Goal: Task Accomplishment & Management: Manage account settings

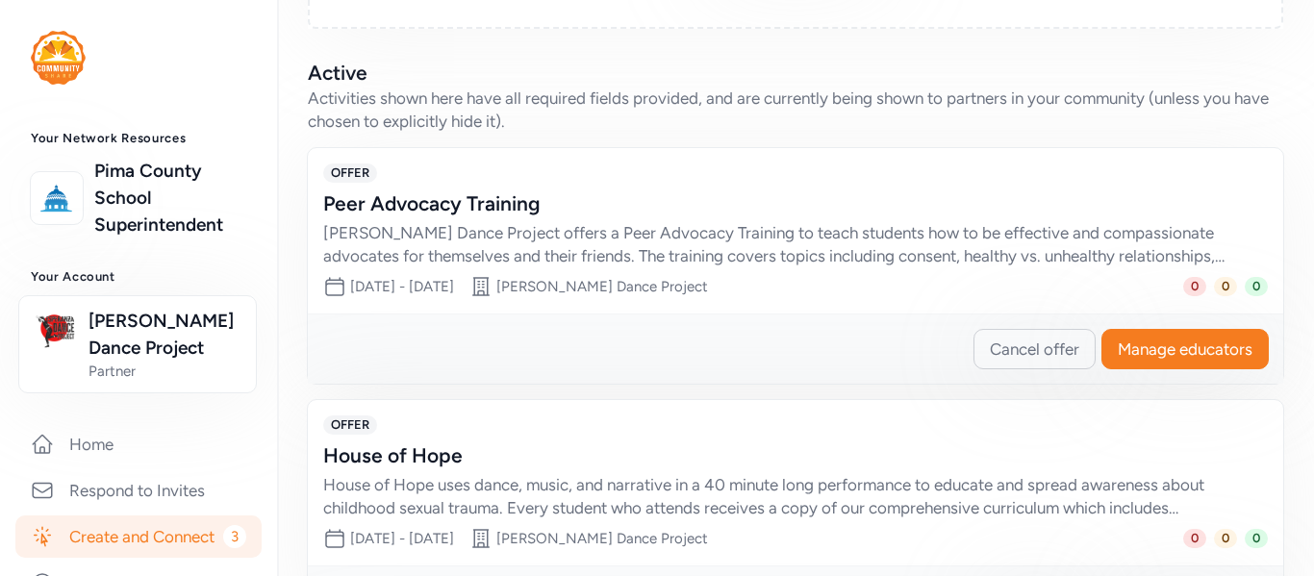
scroll to position [468, 0]
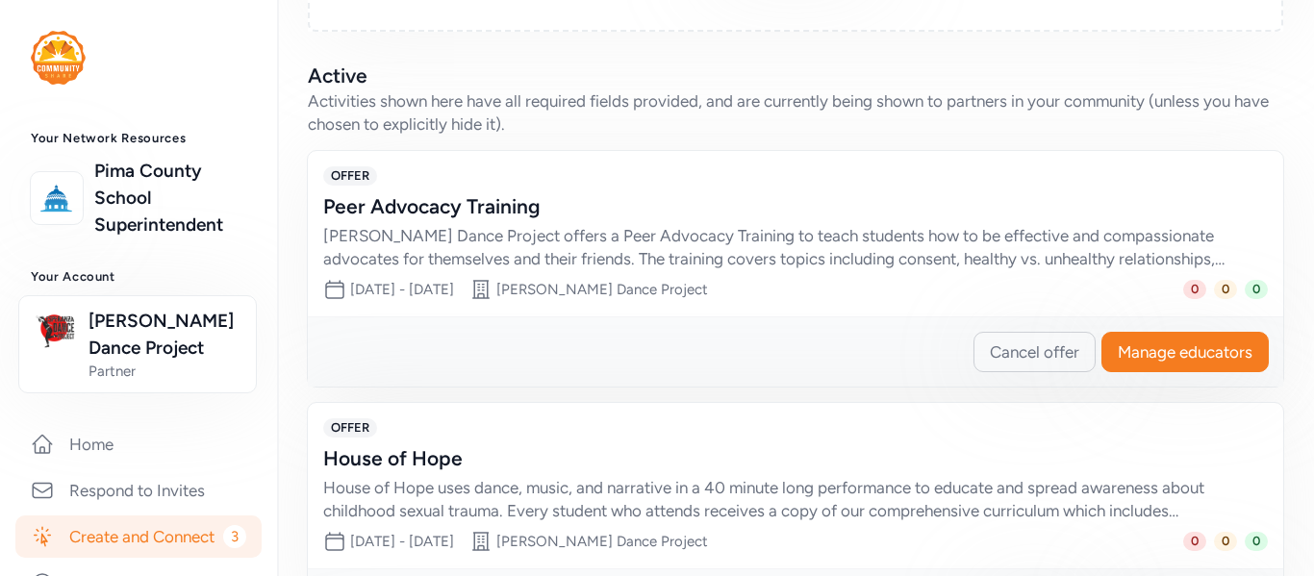
click at [572, 209] on div "OFFER Peer Advocacy Training [PERSON_NAME] Dance Project offers a Peer Advocacy…" at bounding box center [795, 218] width 944 height 104
click at [479, 220] on div "Peer Advocacy Training" at bounding box center [776, 206] width 906 height 27
click at [641, 270] on div "[PERSON_NAME] Dance Project offers a Peer Advocacy Training to teach students h…" at bounding box center [776, 247] width 906 height 46
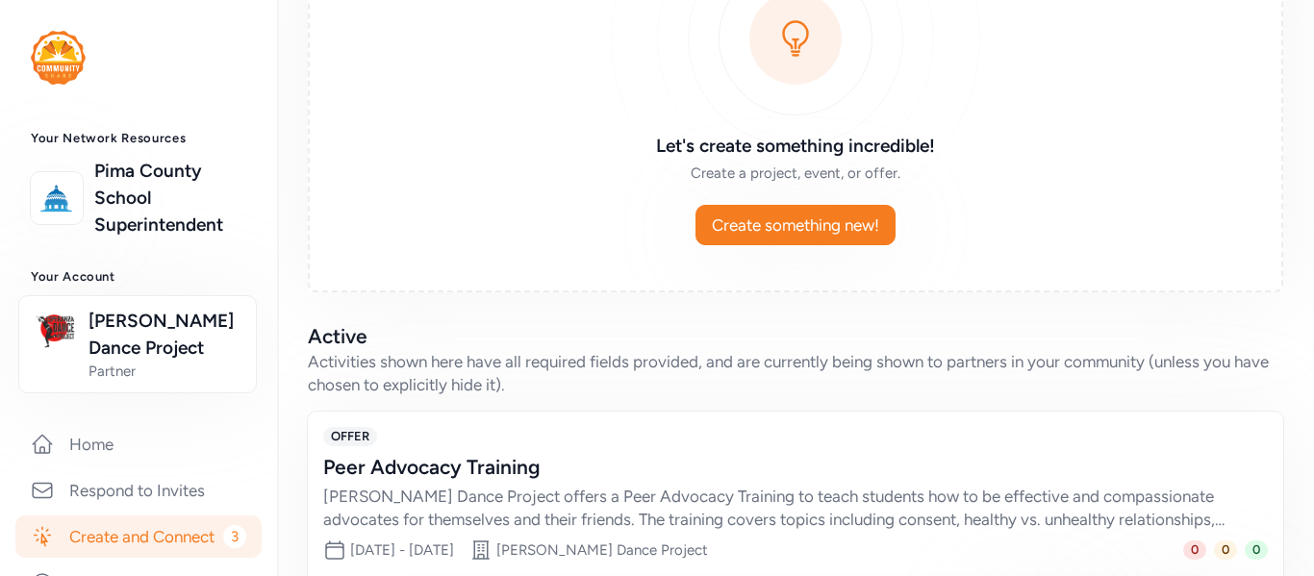
scroll to position [206, 0]
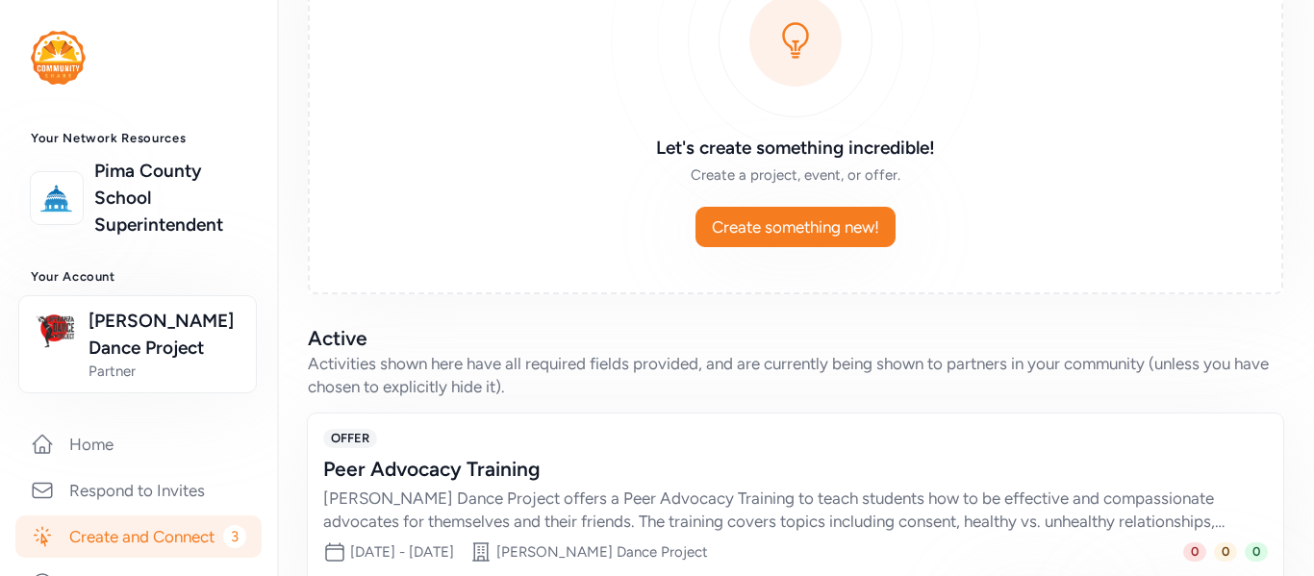
click at [412, 483] on div "Peer Advocacy Training" at bounding box center [776, 469] width 906 height 27
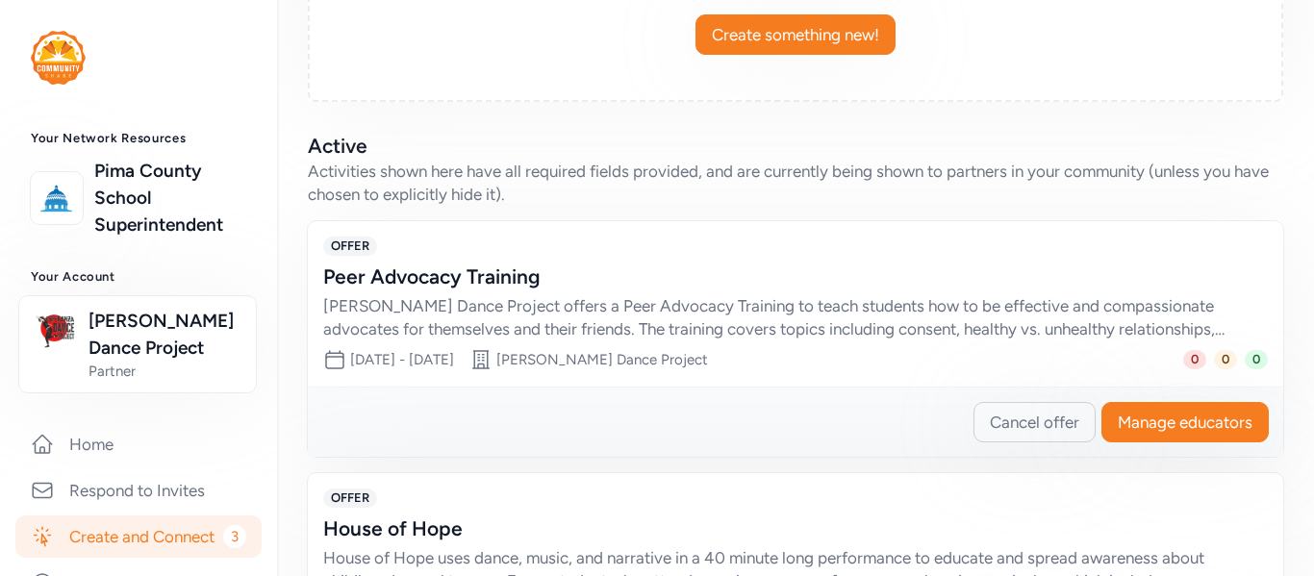
scroll to position [399, 0]
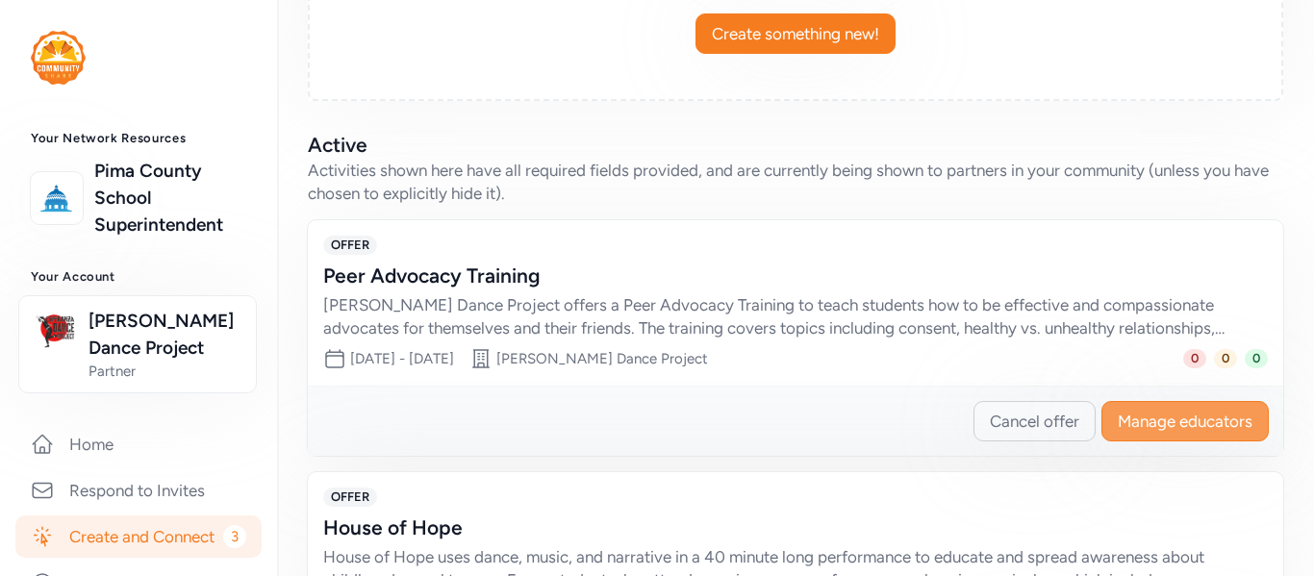
click at [1184, 429] on button "Manage educators" at bounding box center [1184, 421] width 167 height 40
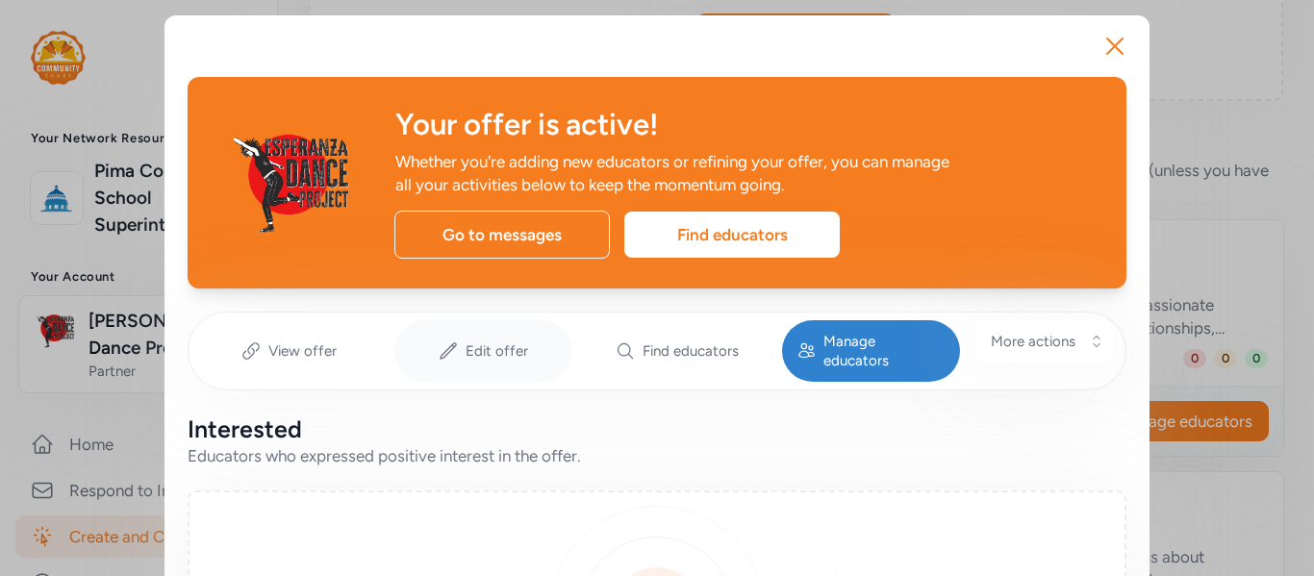
click at [489, 342] on span "Edit offer" at bounding box center [496, 350] width 63 height 19
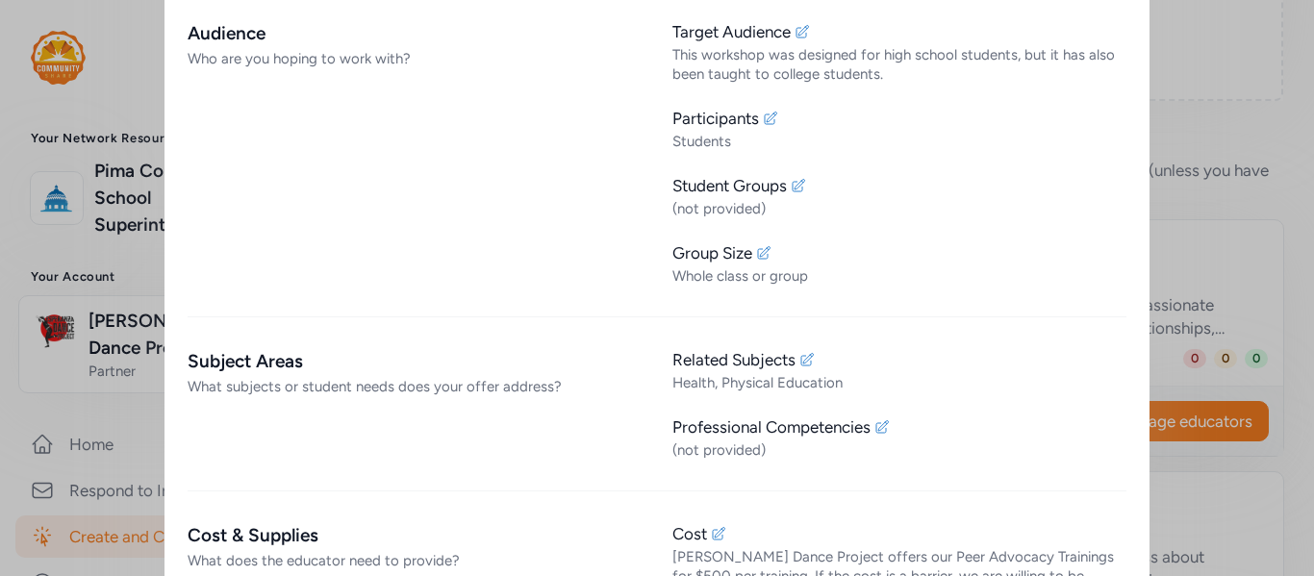
scroll to position [876, 0]
click at [799, 351] on icon at bounding box center [806, 358] width 15 height 15
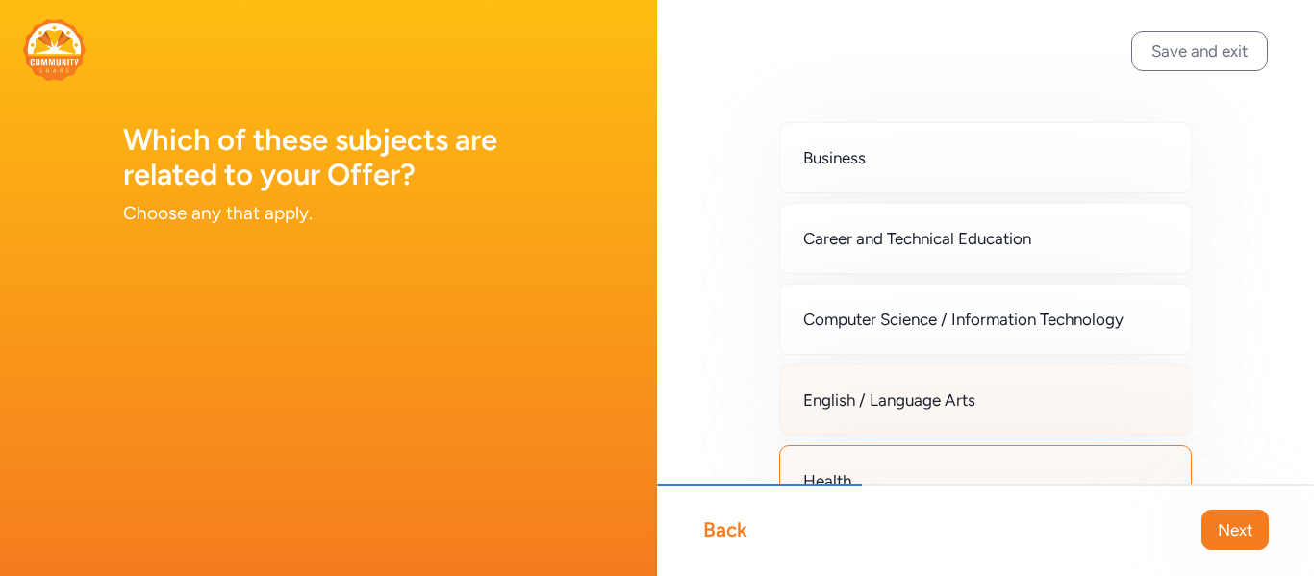
click at [1124, 380] on div "English / Language Arts" at bounding box center [985, 399] width 413 height 71
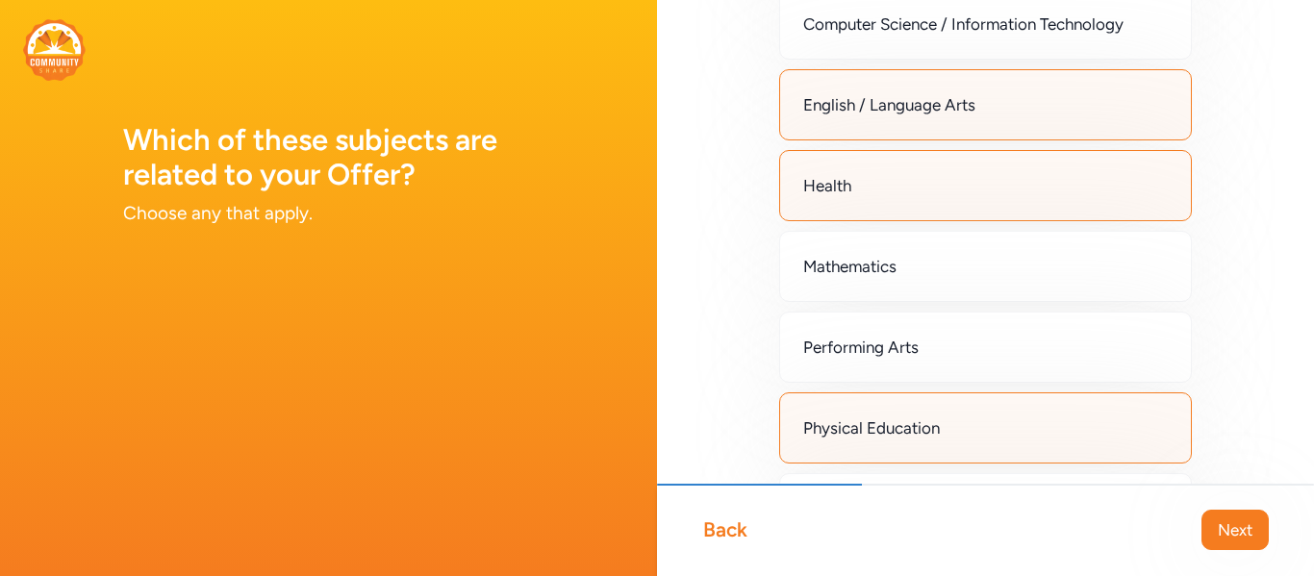
scroll to position [296, 0]
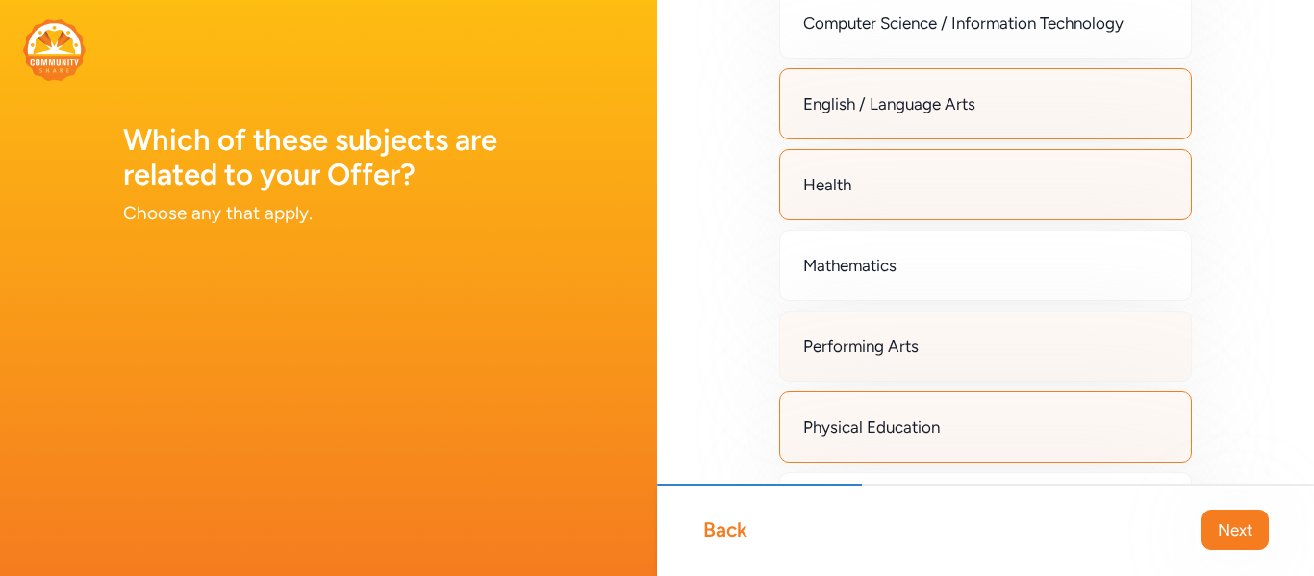
click at [1155, 357] on div "Performing Arts" at bounding box center [985, 346] width 413 height 71
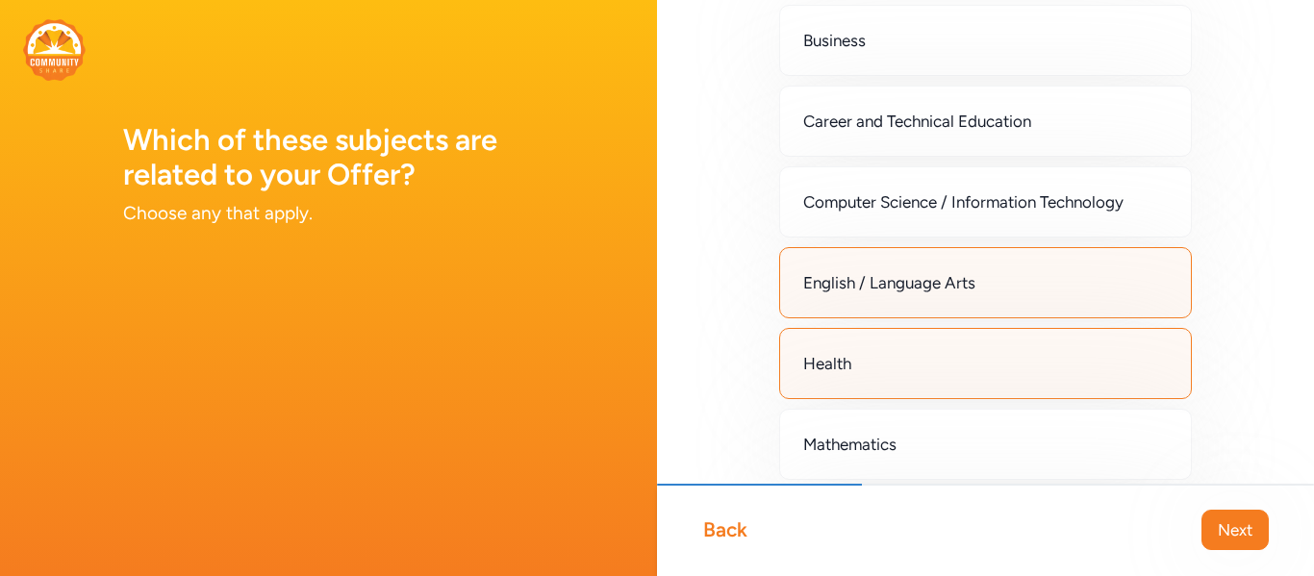
scroll to position [0, 0]
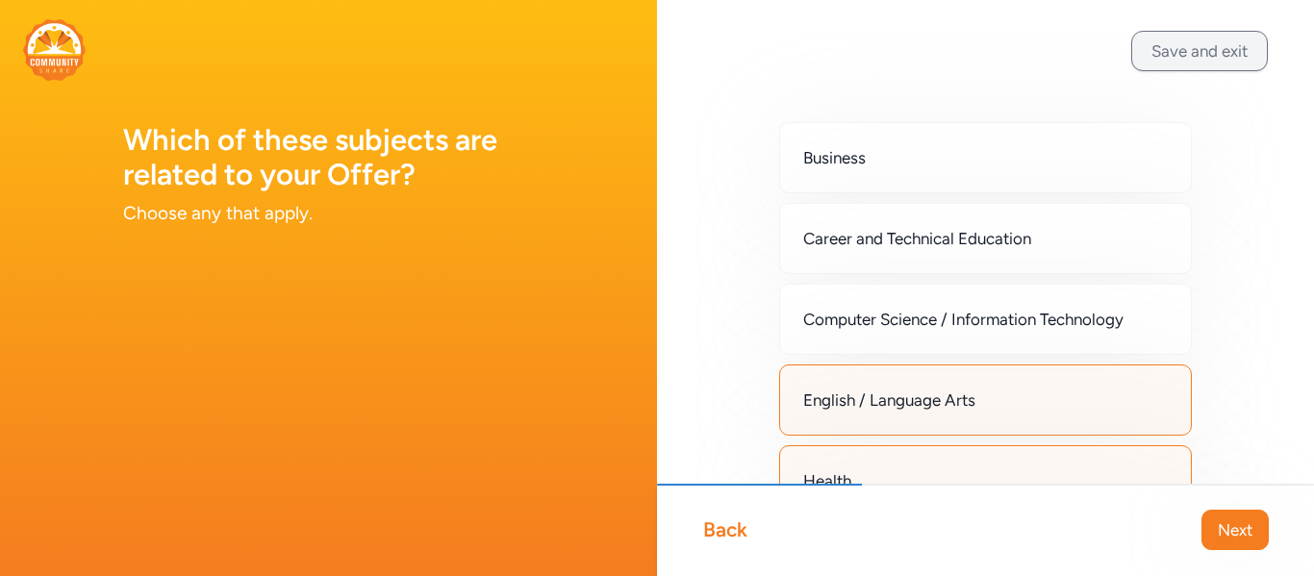
click at [1215, 67] on button "Save and exit" at bounding box center [1199, 51] width 137 height 40
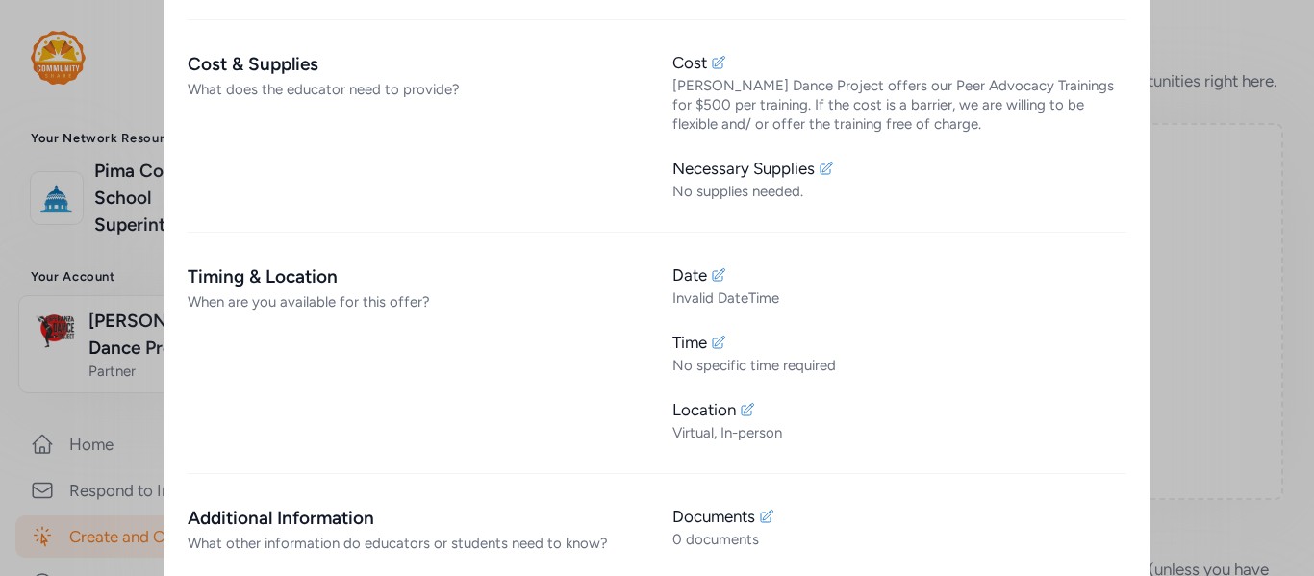
scroll to position [1406, 0]
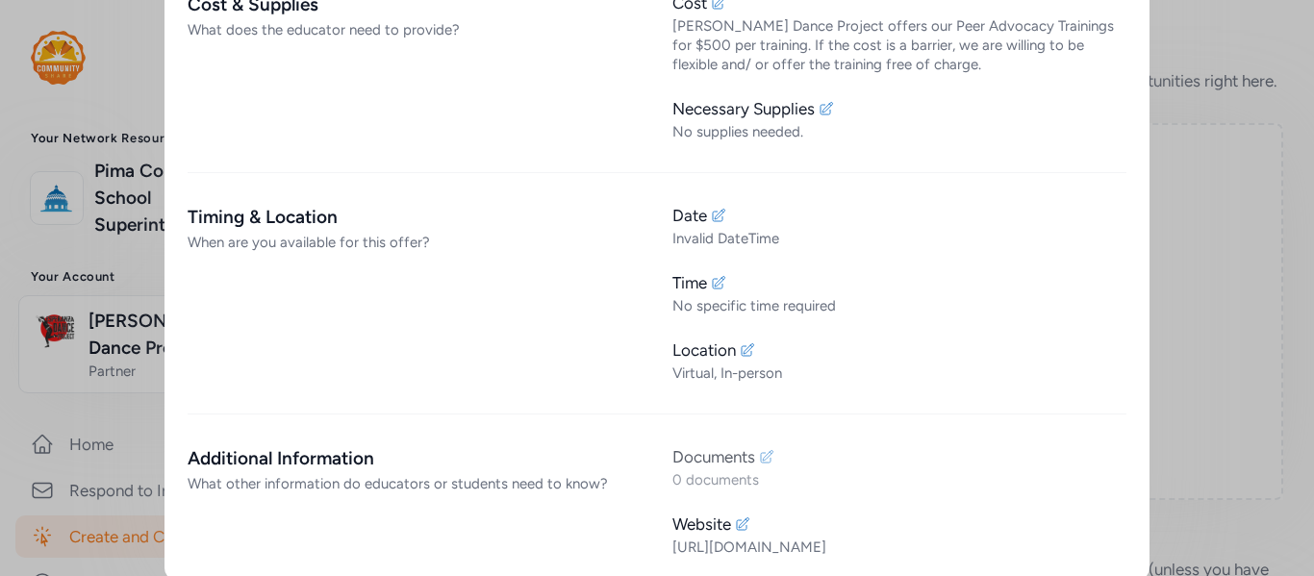
click at [759, 449] on icon at bounding box center [766, 456] width 15 height 15
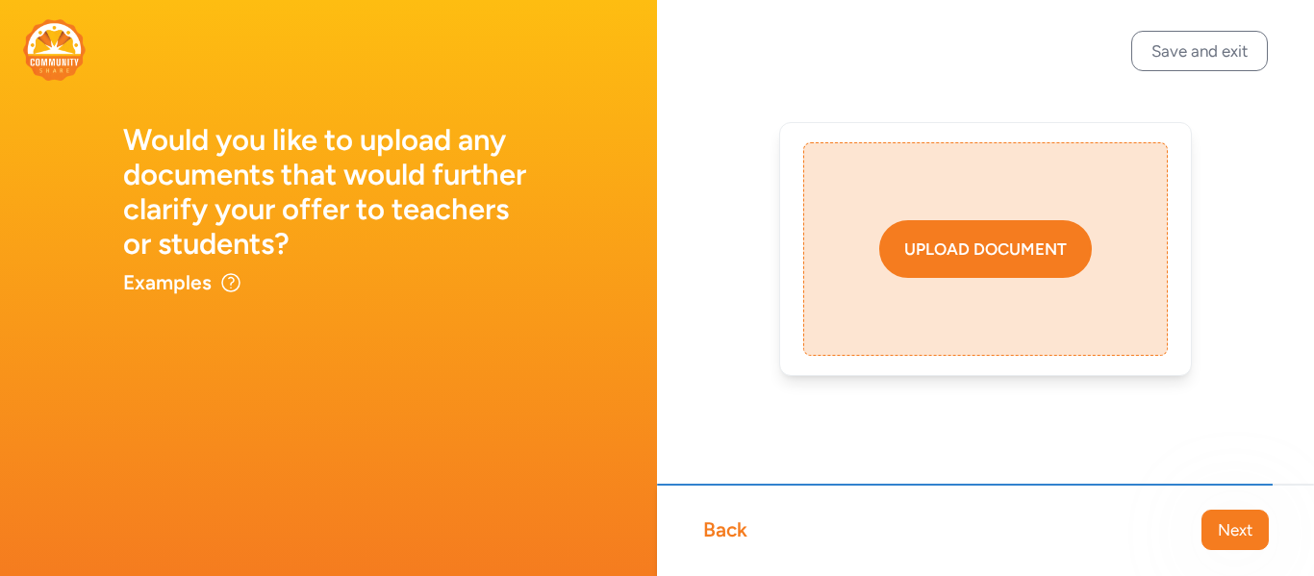
click at [944, 259] on div "Upload document" at bounding box center [985, 249] width 163 height 23
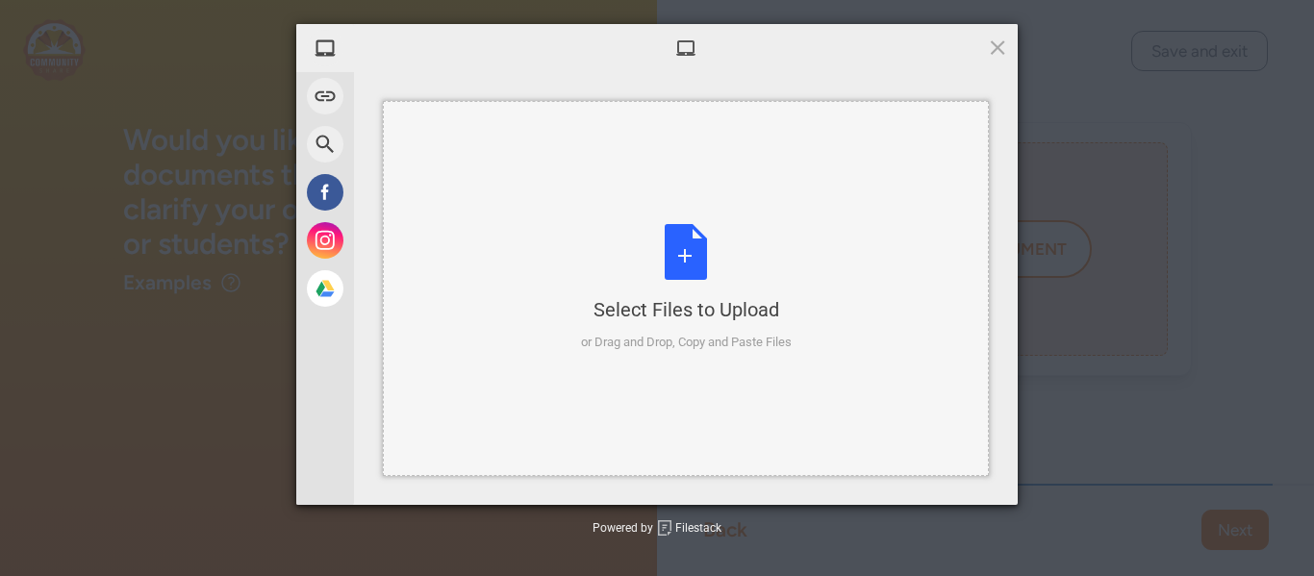
click at [691, 255] on div "Select Files to Upload or Drag and Drop, Copy and Paste Files" at bounding box center [686, 288] width 211 height 128
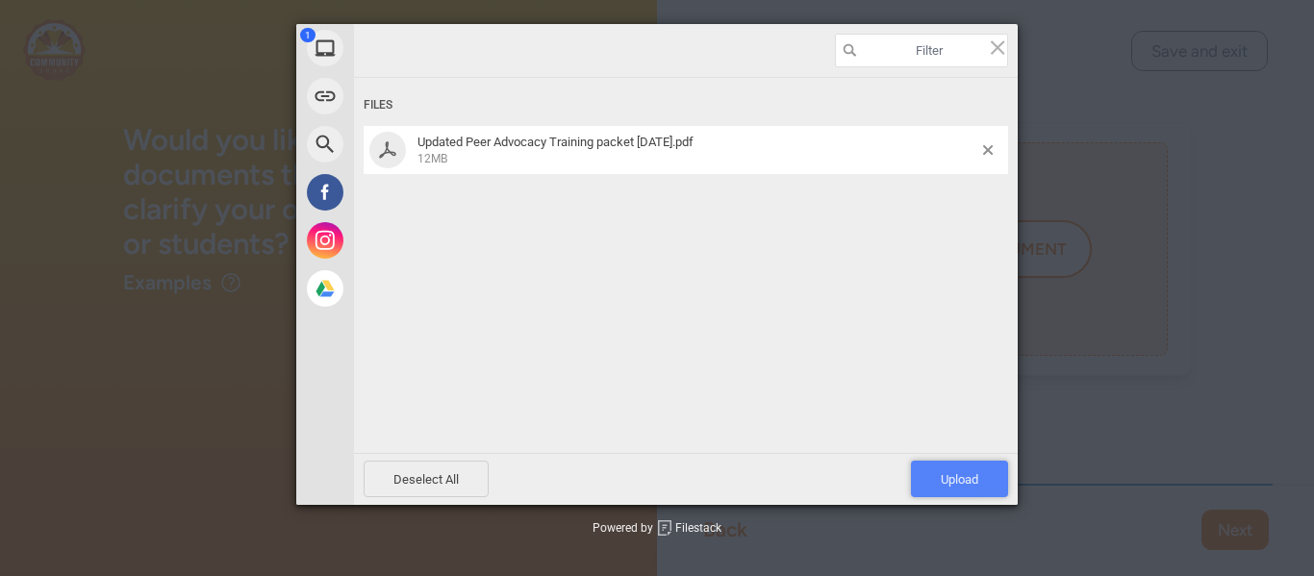
click at [944, 463] on span "Upload 1" at bounding box center [959, 479] width 97 height 37
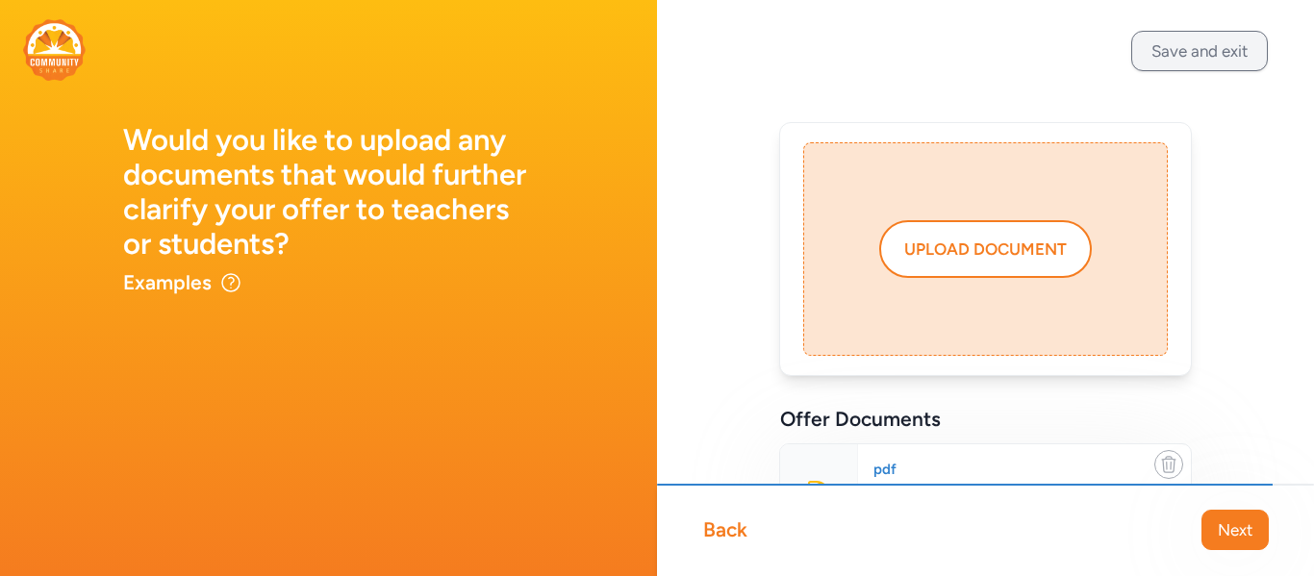
click at [1207, 36] on button "Save and exit" at bounding box center [1199, 51] width 137 height 40
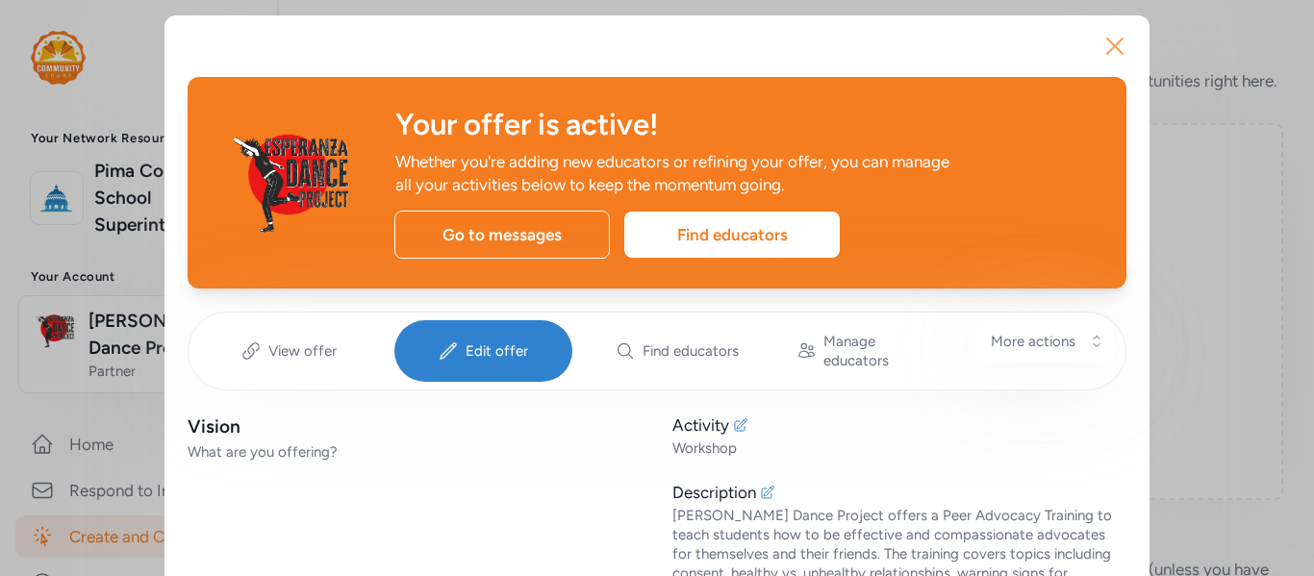
click at [1108, 45] on icon "button" at bounding box center [1114, 45] width 15 height 15
